Goal: Information Seeking & Learning: Stay updated

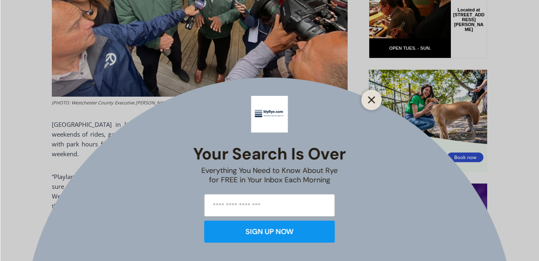
click at [374, 103] on icon "Close" at bounding box center [371, 99] width 7 height 7
